Goal: Task Accomplishment & Management: Manage account settings

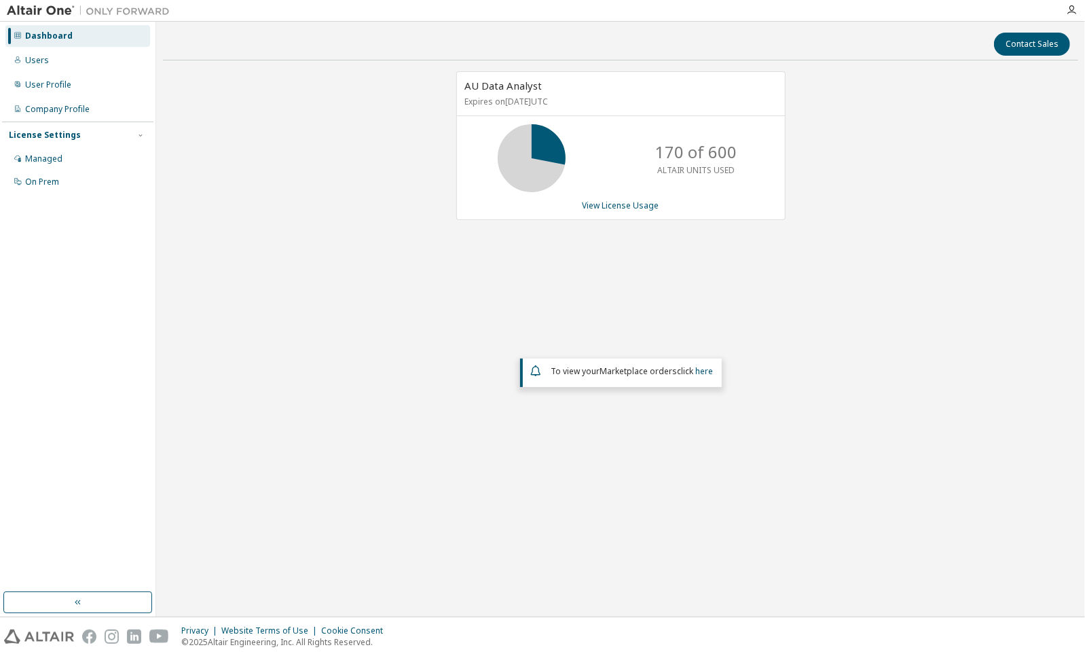
click at [60, 107] on div "Company Profile" at bounding box center [57, 109] width 64 height 11
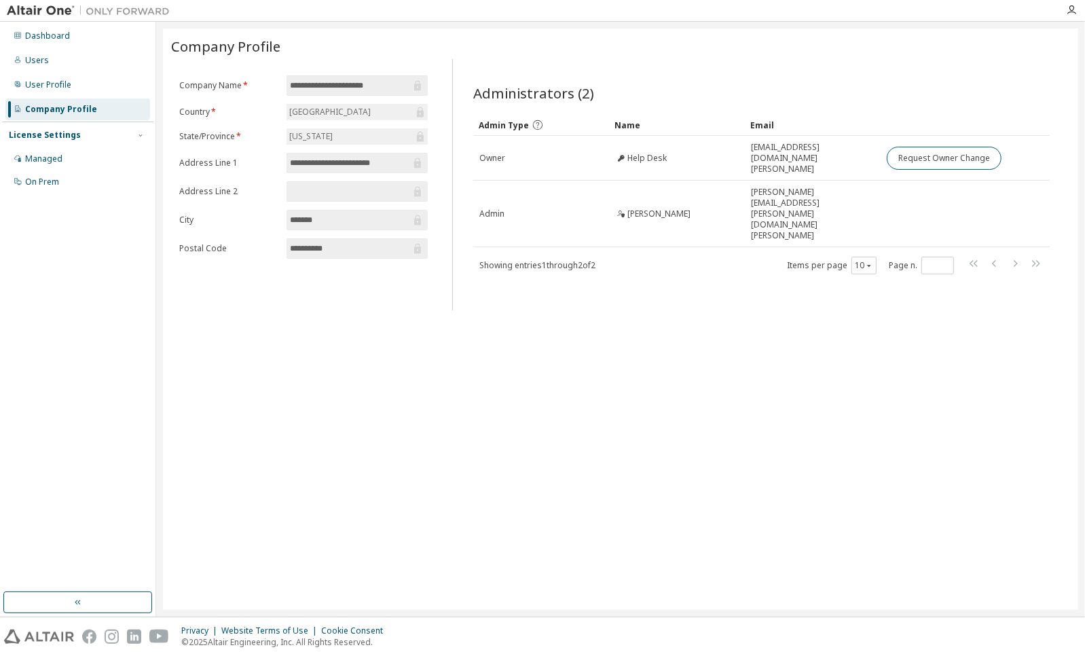
click at [58, 156] on div "Managed" at bounding box center [43, 158] width 37 height 11
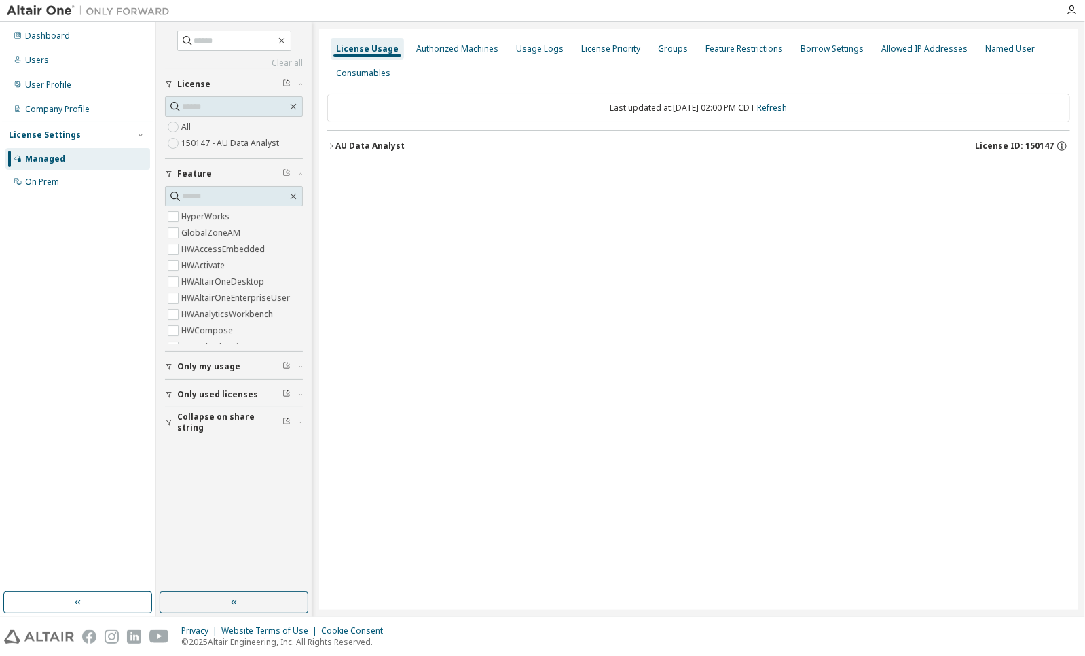
click at [443, 42] on div "Authorized Machines" at bounding box center [457, 49] width 93 height 22
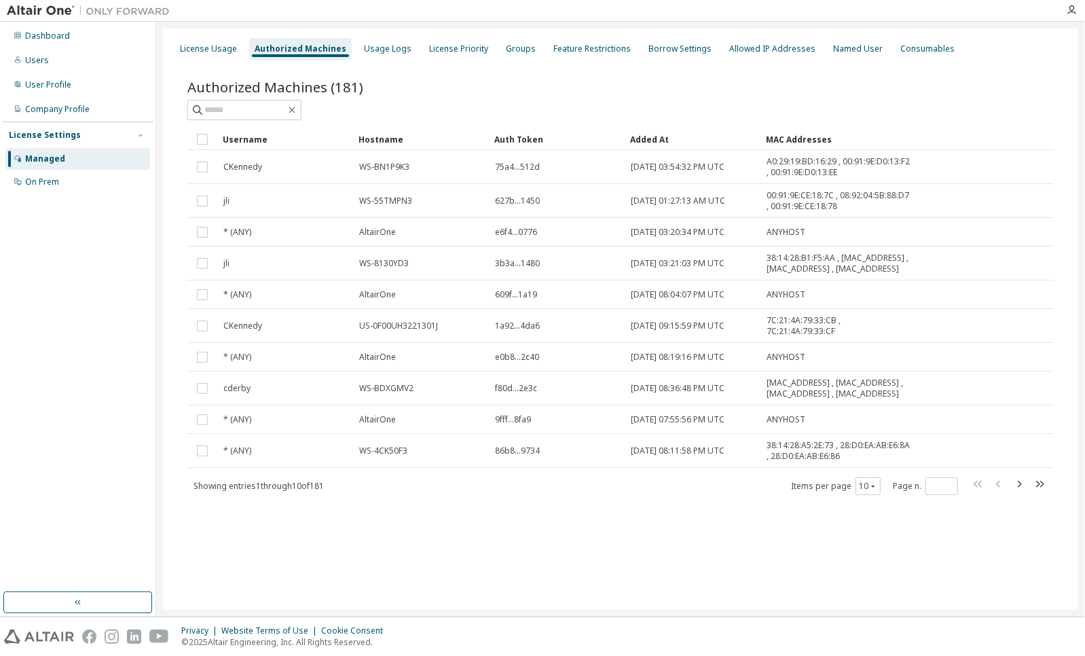
click at [369, 45] on div "Usage Logs" at bounding box center [388, 48] width 48 height 11
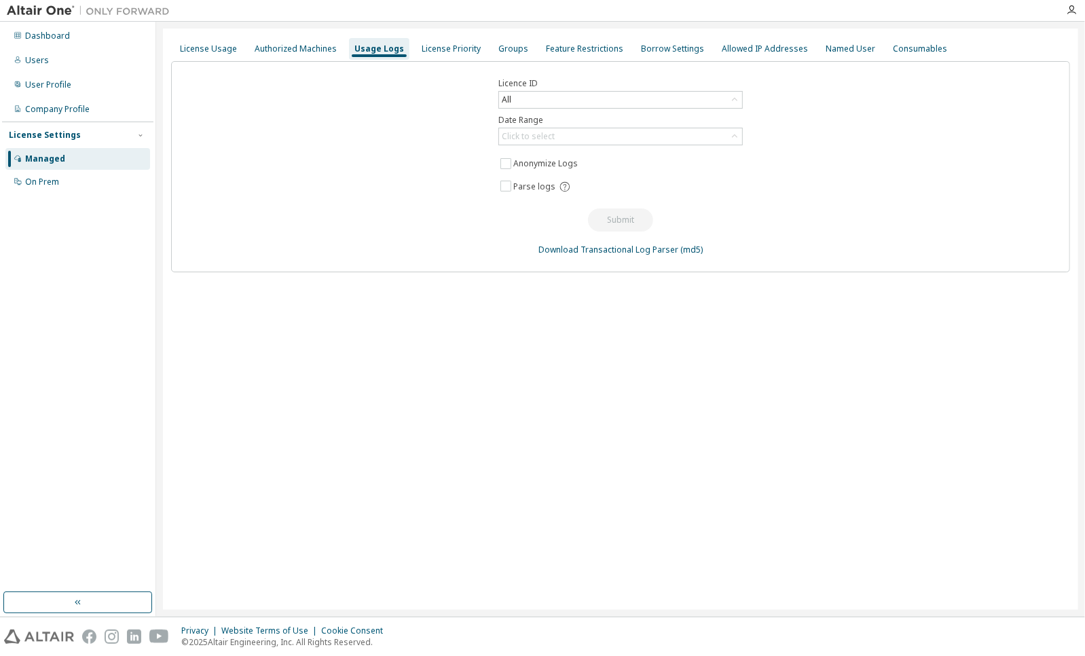
click at [455, 48] on div "License Priority" at bounding box center [451, 48] width 59 height 11
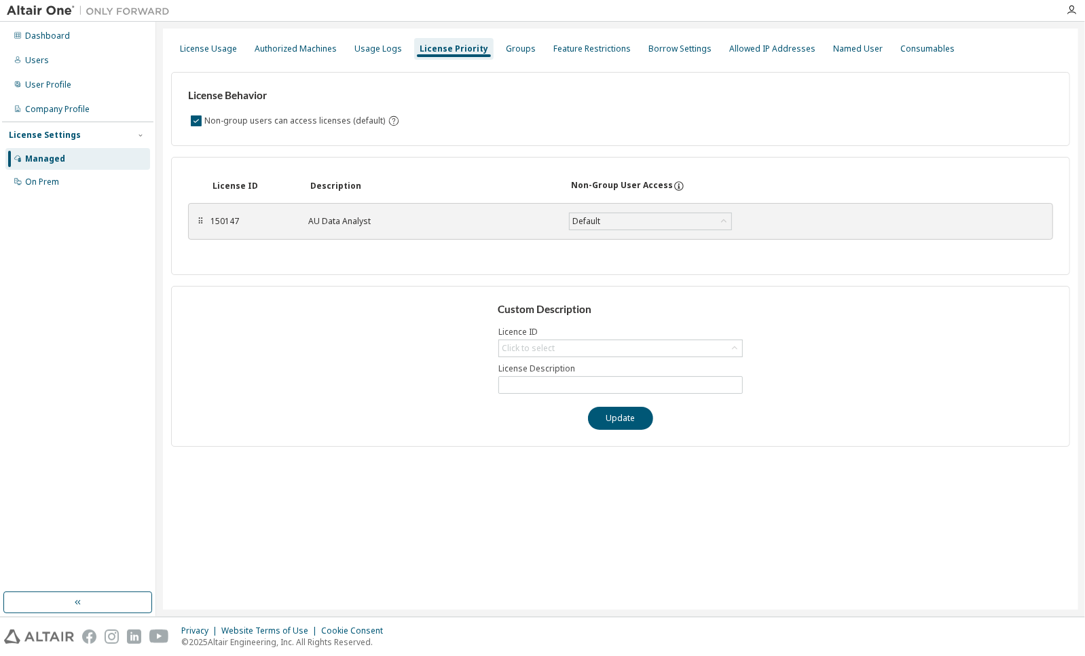
click at [517, 51] on div "Groups" at bounding box center [521, 48] width 30 height 11
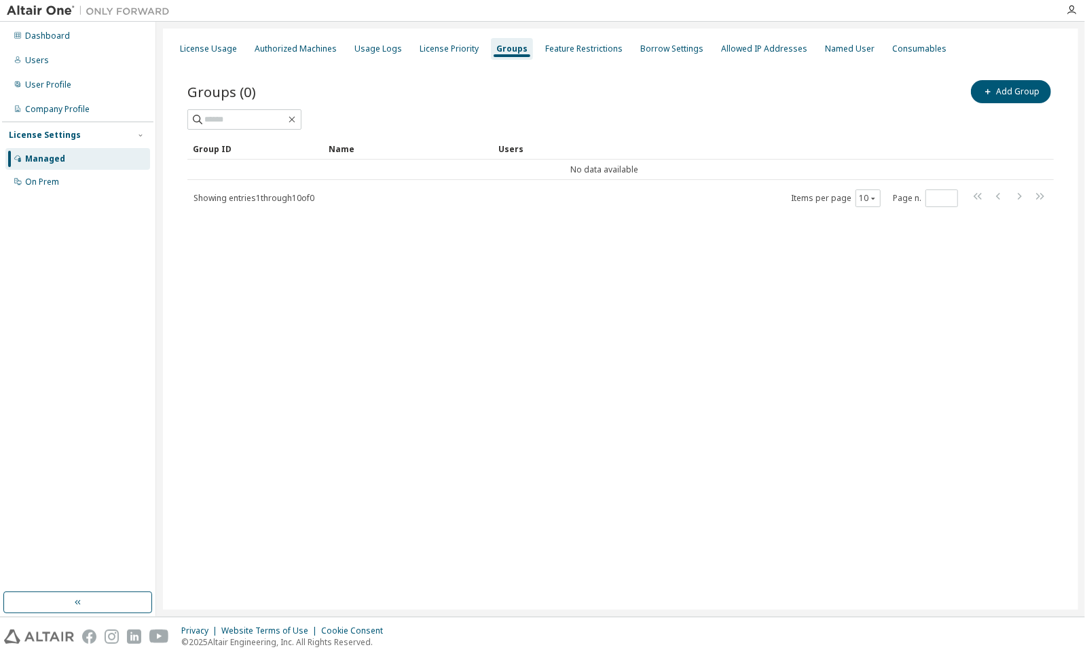
click at [550, 49] on div "Feature Restrictions" at bounding box center [583, 48] width 77 height 11
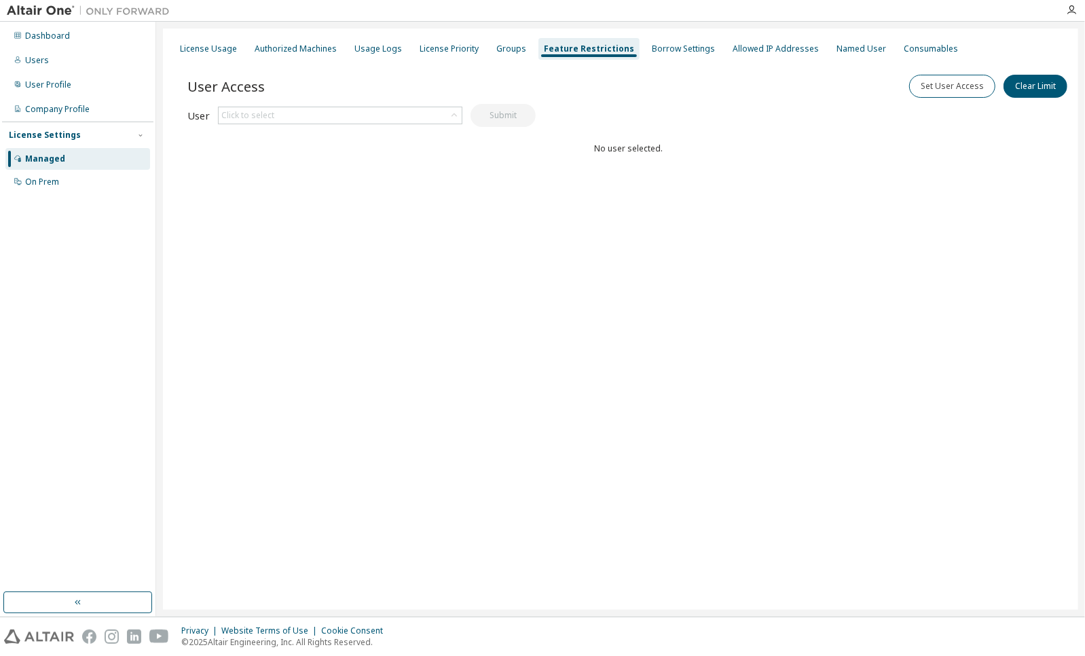
click at [654, 48] on div "Borrow Settings" at bounding box center [683, 48] width 63 height 11
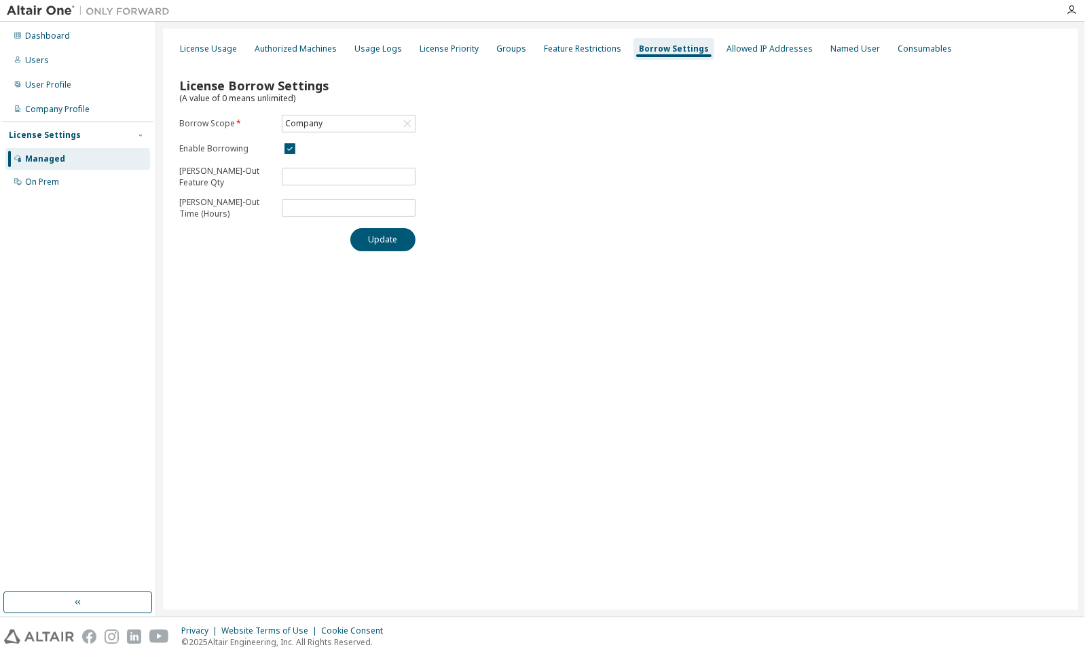
click at [761, 54] on div "Allowed IP Addresses" at bounding box center [769, 49] width 97 height 22
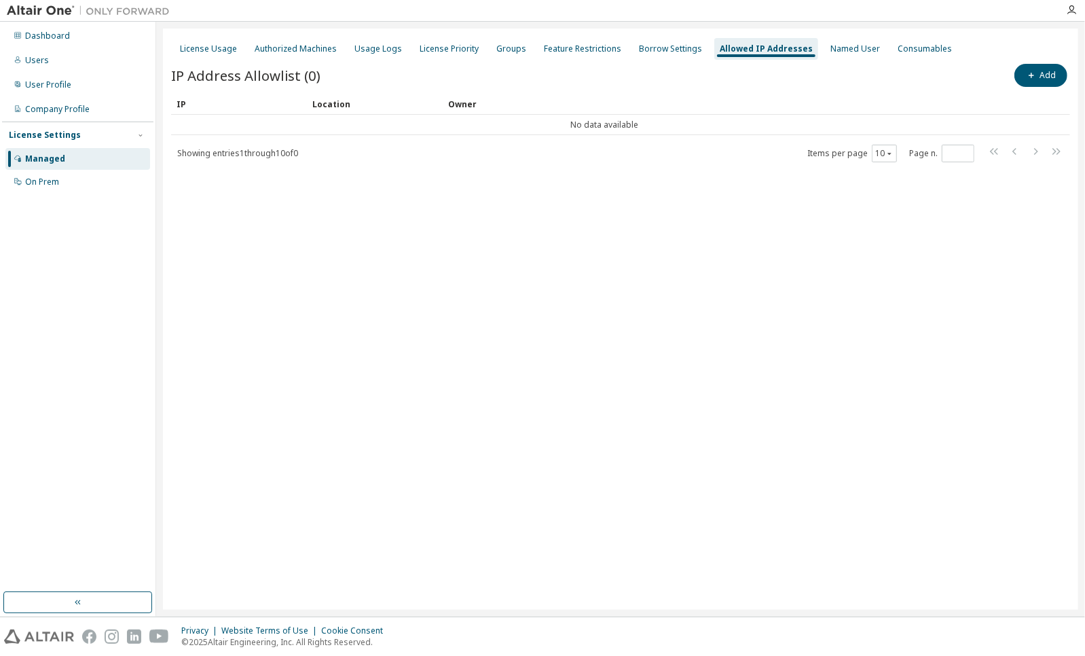
click at [825, 54] on div "Named User" at bounding box center [855, 49] width 60 height 22
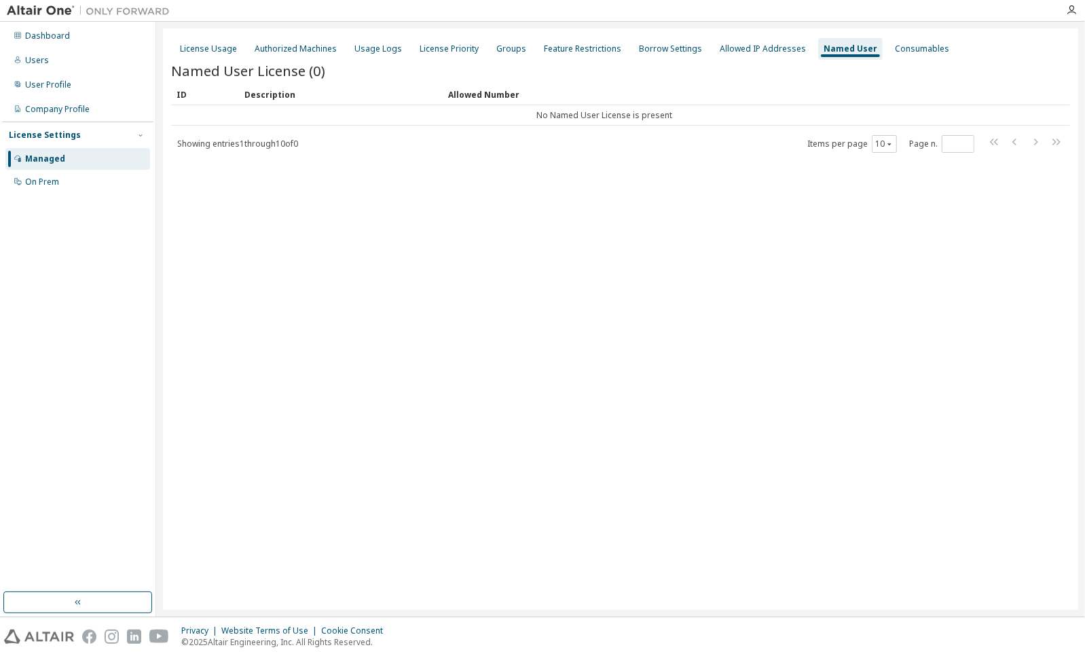
click at [895, 52] on div "Consumables" at bounding box center [922, 48] width 54 height 11
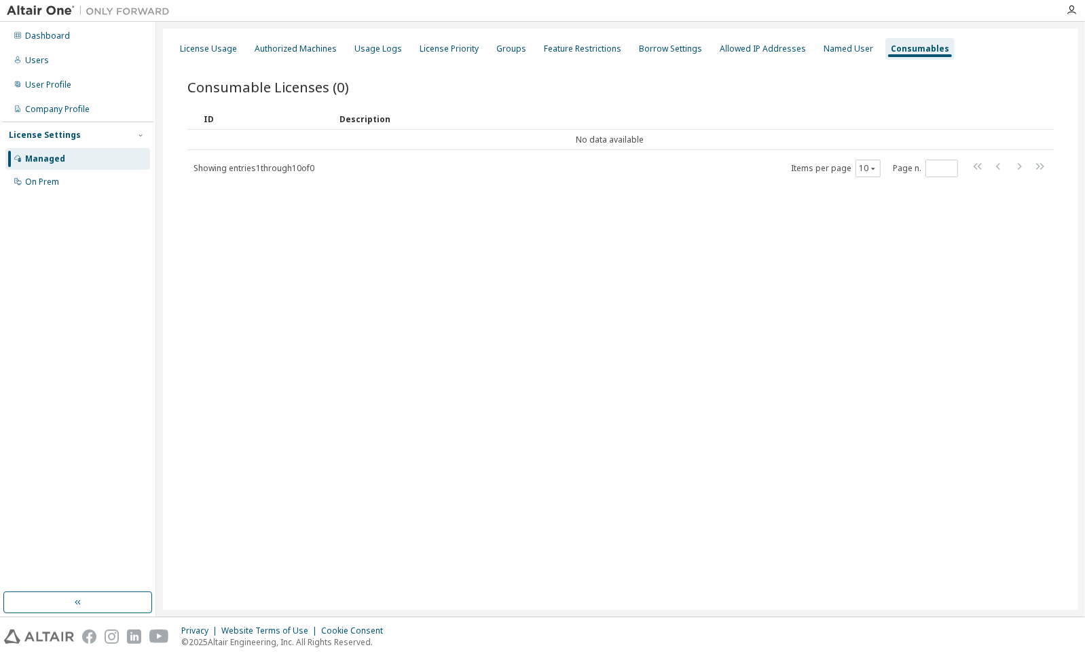
click at [48, 8] on img at bounding box center [92, 11] width 170 height 14
click at [223, 49] on div "License Usage" at bounding box center [208, 48] width 57 height 11
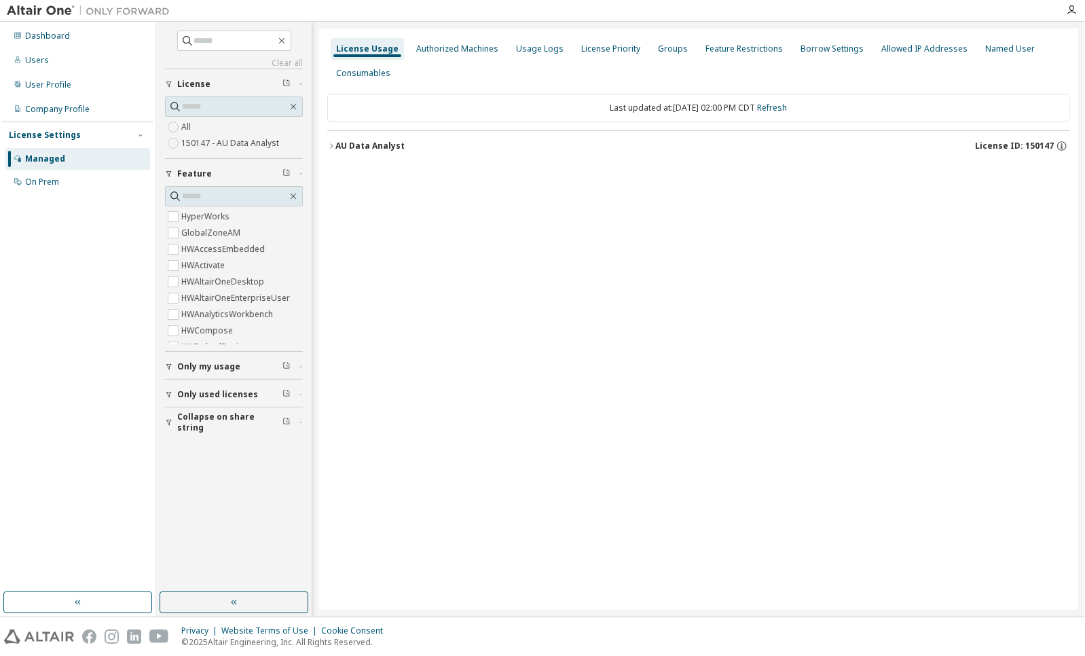
click at [232, 124] on div "All 150147 - AU Data Analyst" at bounding box center [234, 135] width 138 height 33
click at [232, 416] on span "Collapse on share string" at bounding box center [229, 422] width 105 height 22
click at [225, 394] on span "Only used licenses" at bounding box center [217, 394] width 81 height 11
click at [223, 368] on span "Only my usage" at bounding box center [208, 366] width 63 height 11
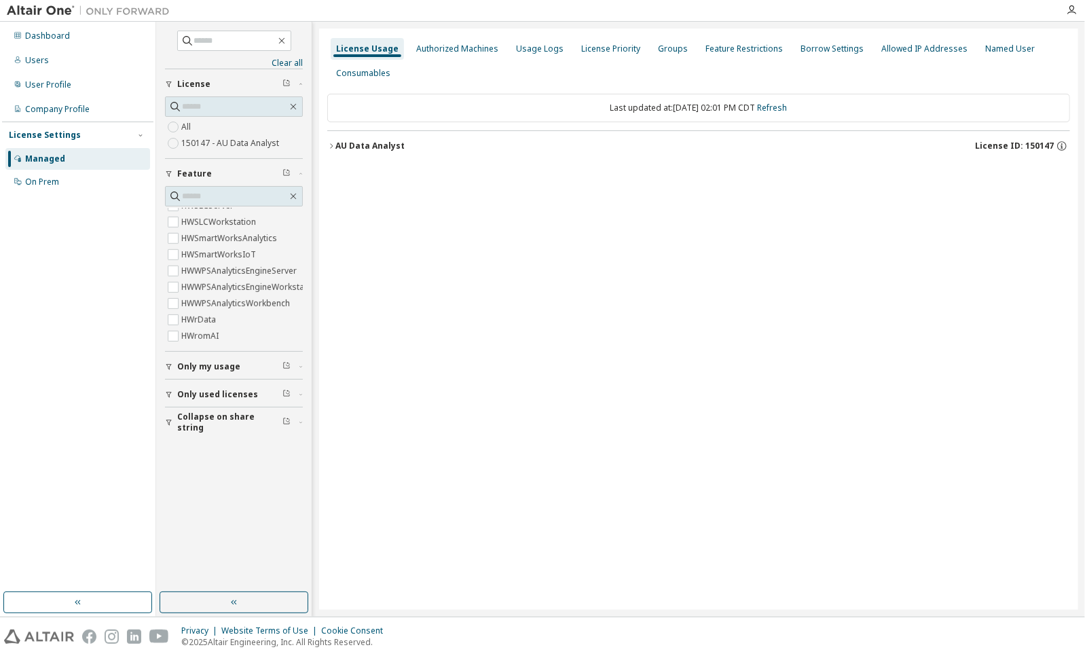
click at [333, 145] on icon "button" at bounding box center [331, 146] width 8 height 8
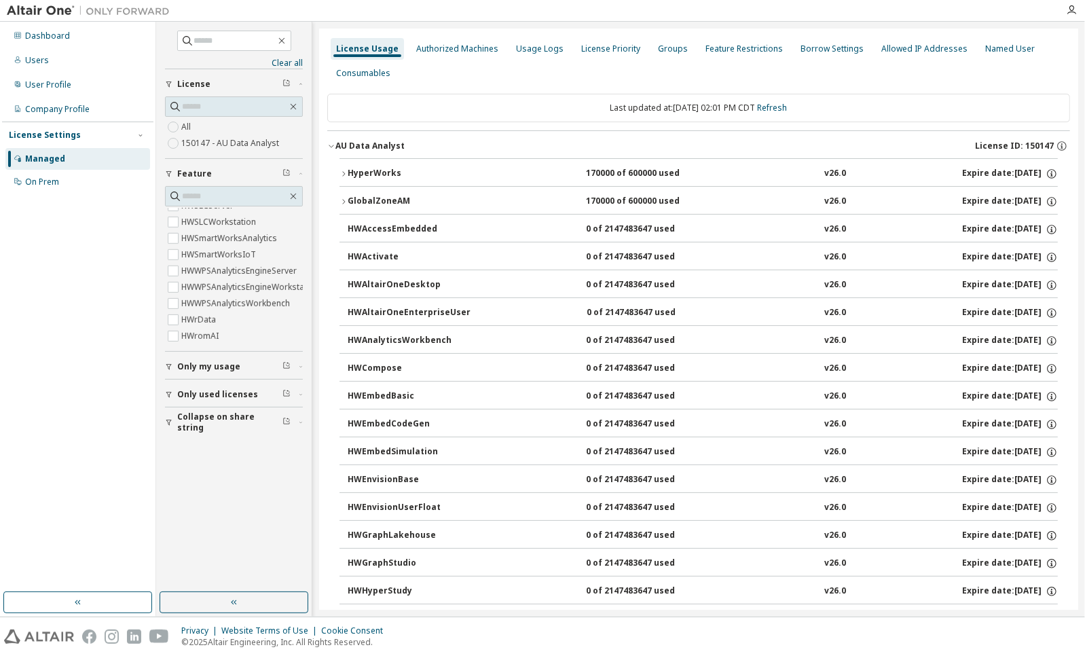
click at [280, 58] on link "Clear all" at bounding box center [234, 63] width 138 height 11
click at [66, 601] on button "button" at bounding box center [77, 602] width 149 height 22
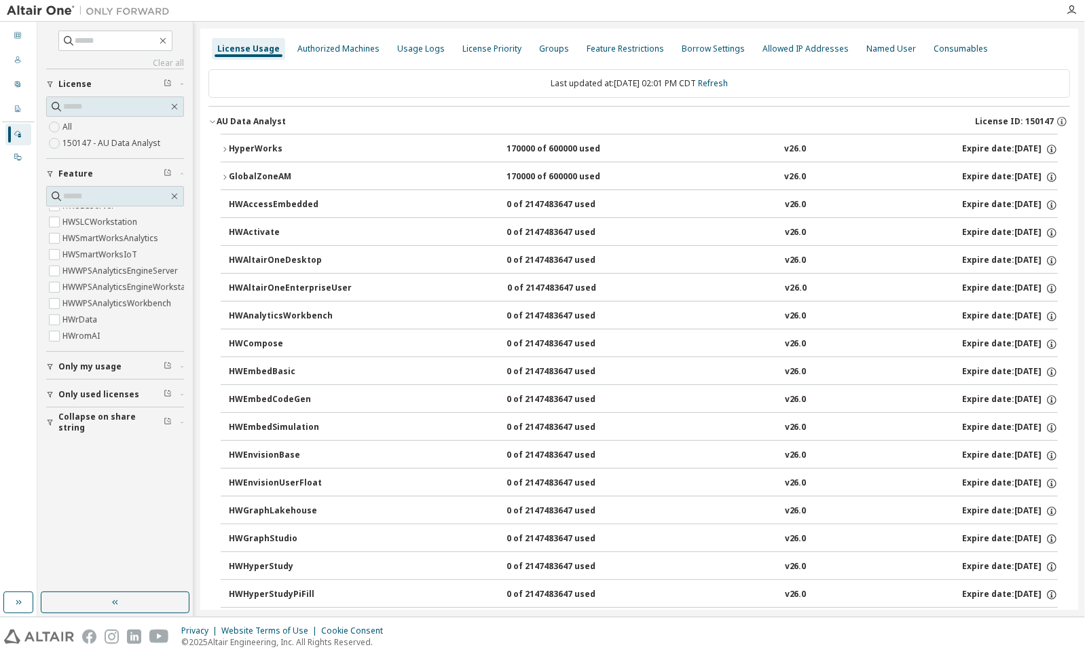
click at [22, 606] on icon "button" at bounding box center [18, 602] width 11 height 11
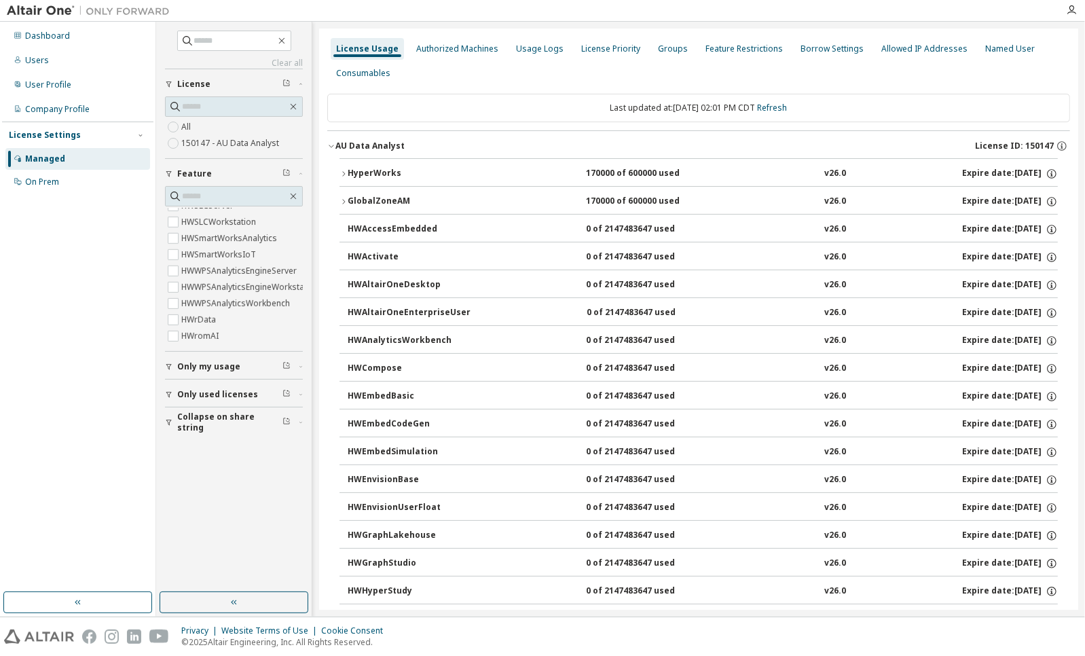
click at [1065, 8] on div at bounding box center [1071, 10] width 27 height 11
click at [1073, 5] on icon "button" at bounding box center [1071, 10] width 11 height 11
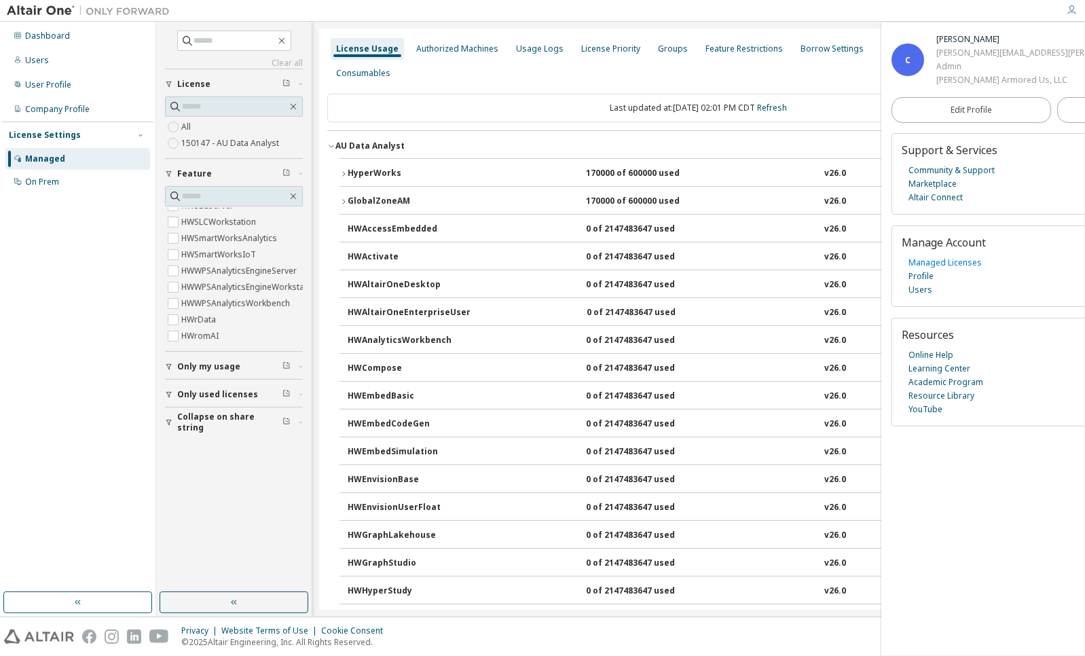
click at [964, 257] on link "Managed Licenses" at bounding box center [944, 263] width 73 height 14
click at [938, 193] on link "Altair Connect" at bounding box center [935, 198] width 54 height 14
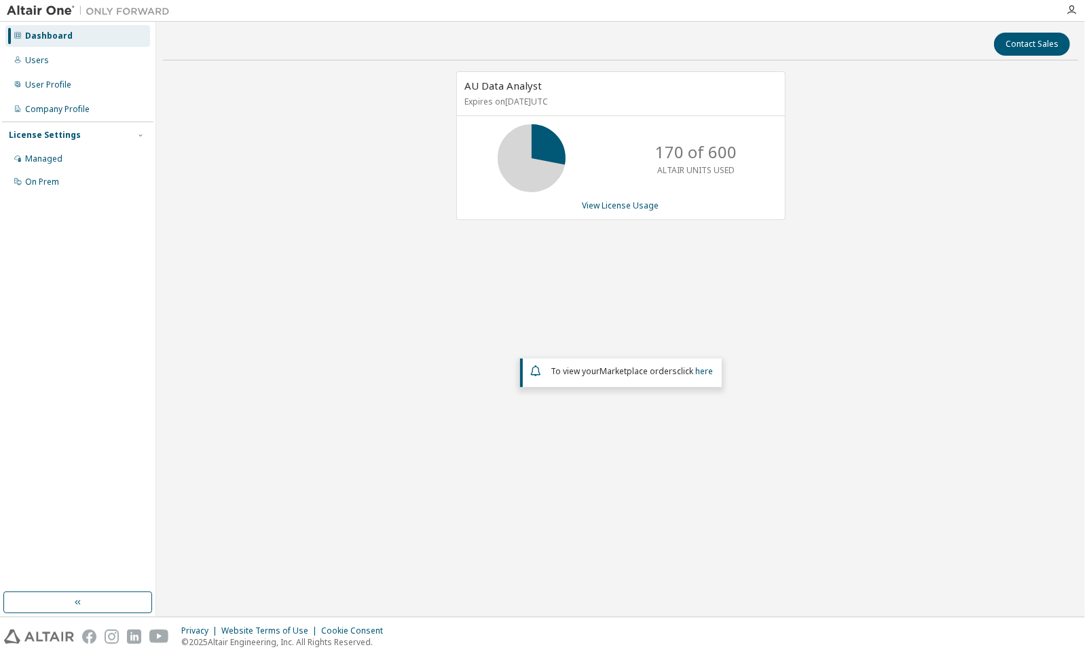
click at [699, 368] on link "here" at bounding box center [705, 371] width 18 height 12
